Goal: Book appointment/travel/reservation

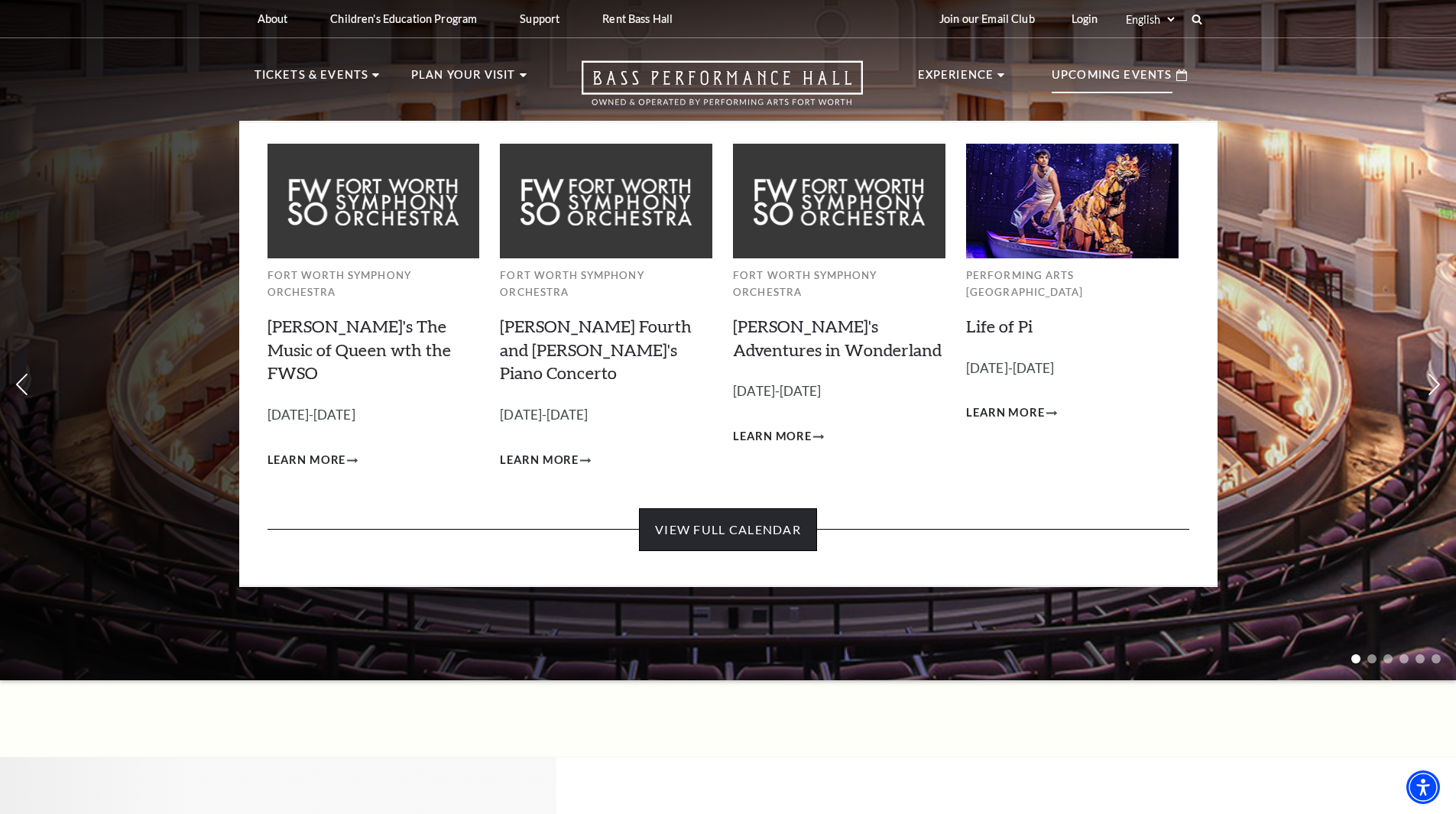
click at [702, 509] on link "View Full Calendar" at bounding box center [728, 529] width 178 height 42
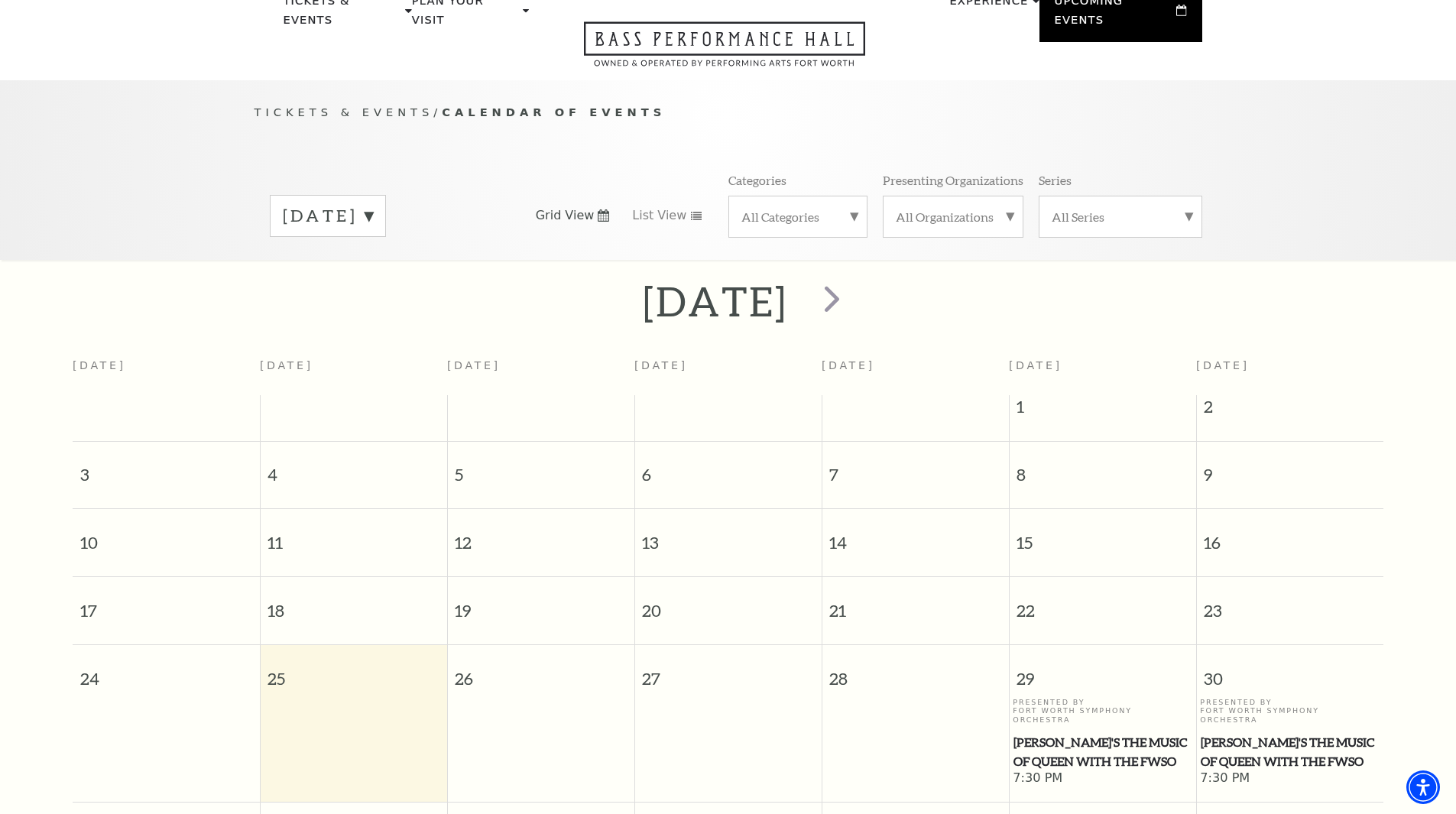
scroll to position [136, 0]
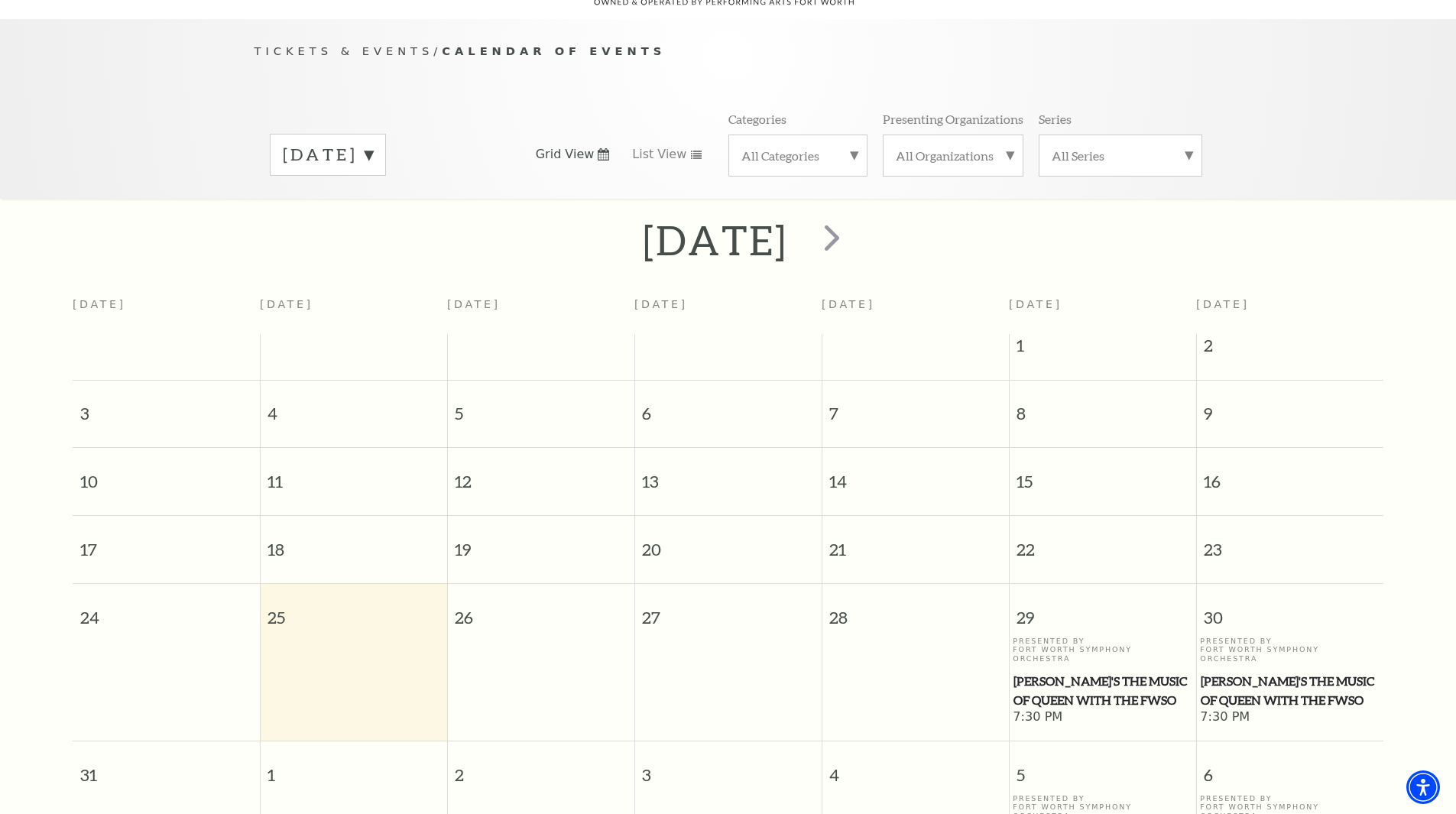
click at [373, 143] on label "August 2025" at bounding box center [328, 155] width 90 height 23
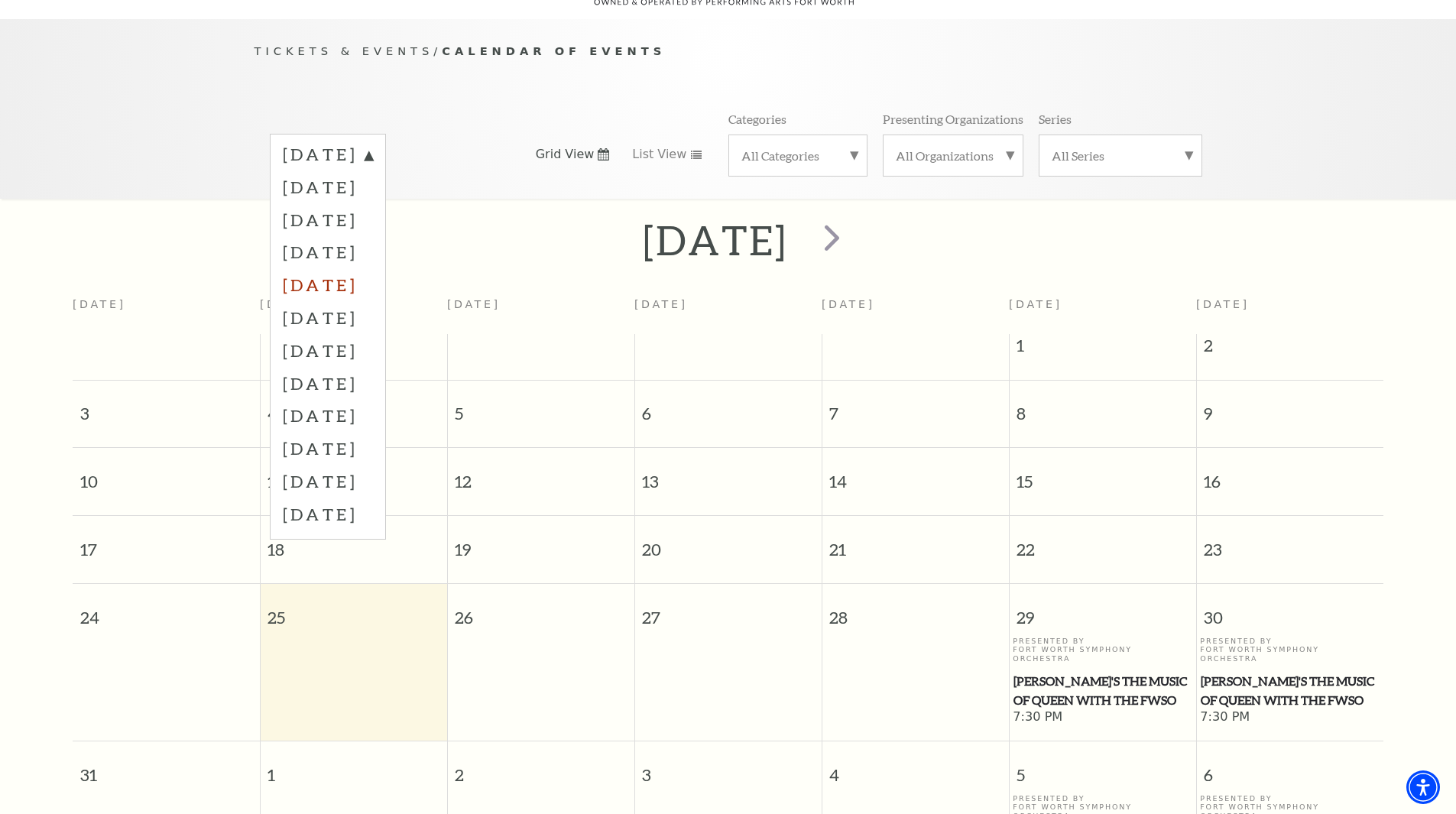
click at [373, 268] on label "December 2025" at bounding box center [328, 285] width 90 height 33
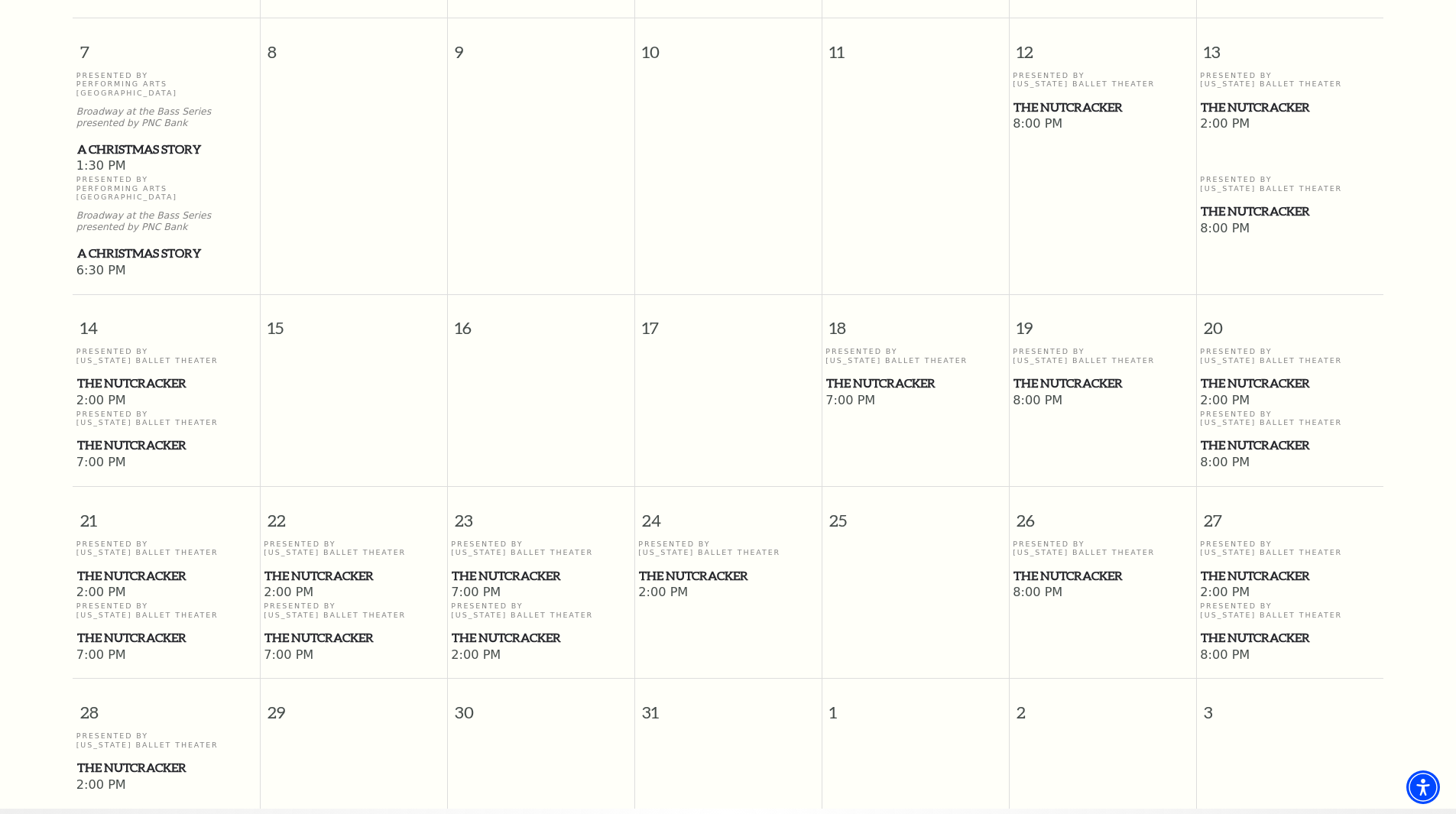
scroll to position [747, 0]
